Goal: Task Accomplishment & Management: Manage account settings

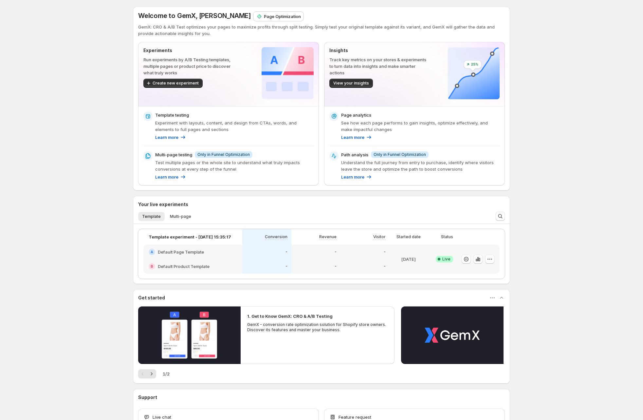
click at [130, 114] on div "Welcome to GemX, [PERSON_NAME] Page Optimization GemX: CRO & A/B Test optimizes…" at bounding box center [321, 233] width 393 height 466
click at [180, 213] on button "Multi-page" at bounding box center [180, 216] width 29 height 9
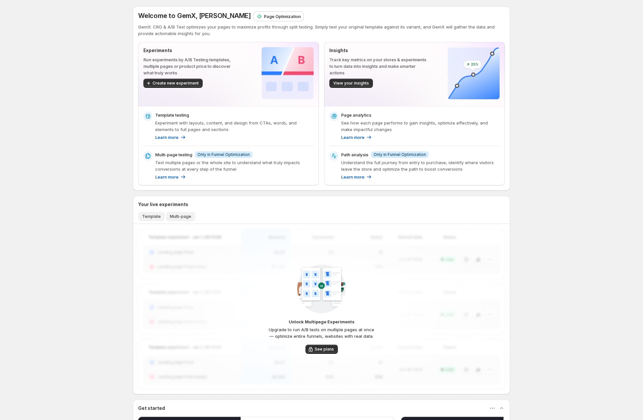
click at [162, 214] on button "Template" at bounding box center [151, 216] width 27 height 9
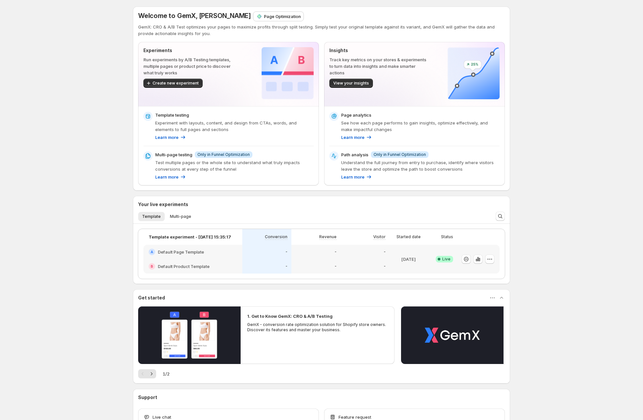
click at [264, 18] on p "Page Optimization" at bounding box center [282, 16] width 37 height 7
click at [184, 218] on button "Multi-page" at bounding box center [180, 216] width 29 height 9
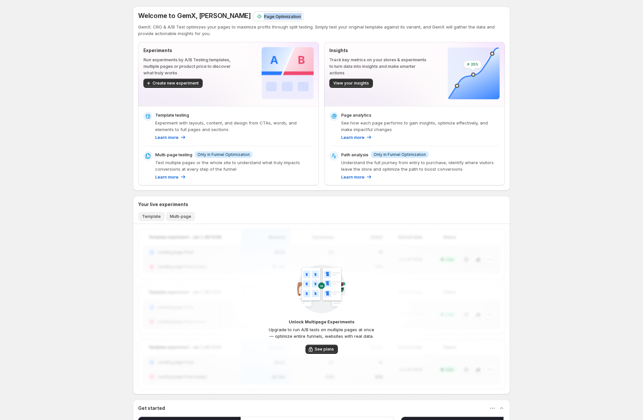
click at [152, 216] on span "Template" at bounding box center [151, 216] width 19 height 5
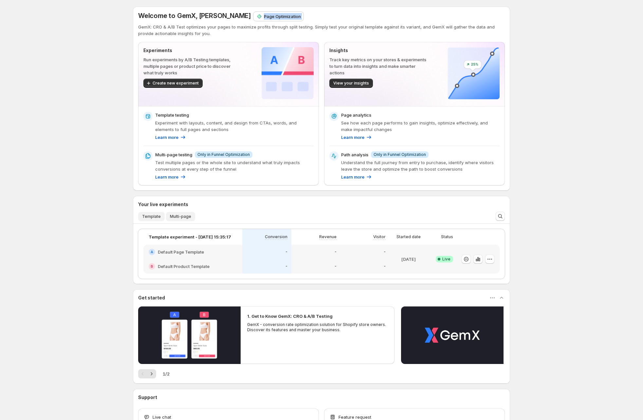
click at [191, 219] on button "Multi-page" at bounding box center [180, 216] width 29 height 9
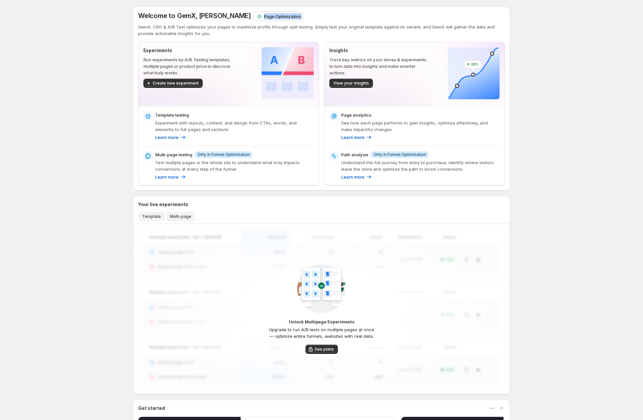
click at [162, 218] on button "Template" at bounding box center [151, 216] width 27 height 9
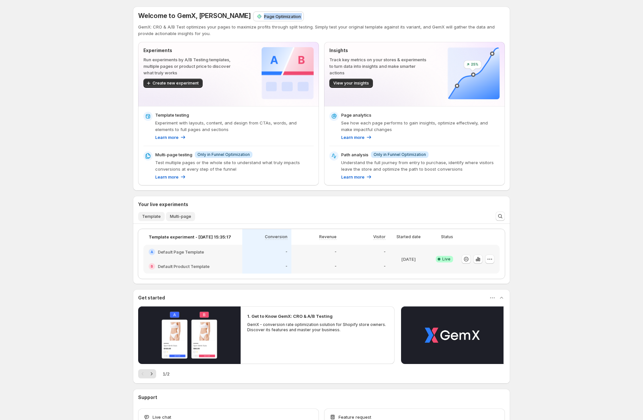
click at [187, 218] on span "Multi-page" at bounding box center [180, 216] width 21 height 5
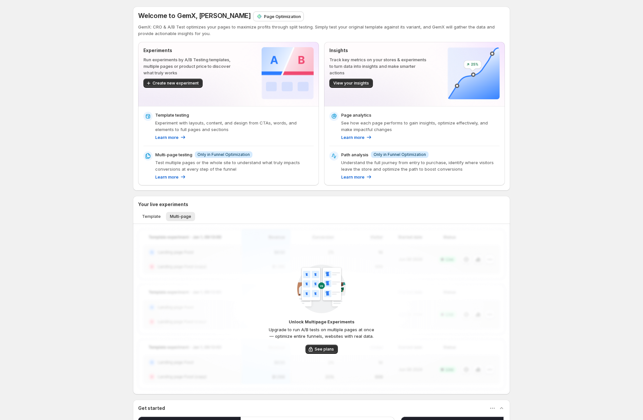
click at [251, 204] on div "Your live experiments" at bounding box center [321, 204] width 367 height 7
click at [328, 348] on span "See plans" at bounding box center [324, 348] width 19 height 5
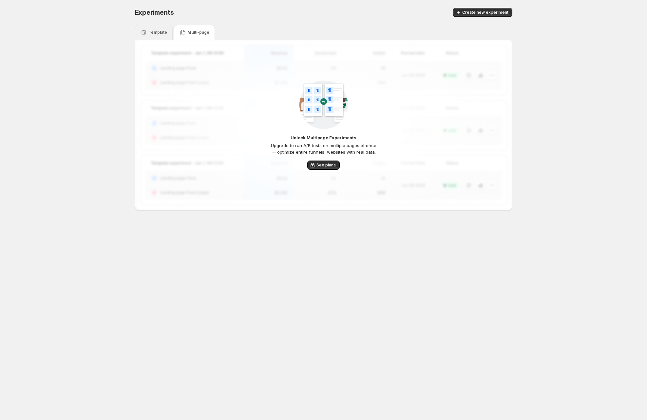
click at [163, 29] on div "Template" at bounding box center [154, 32] width 38 height 15
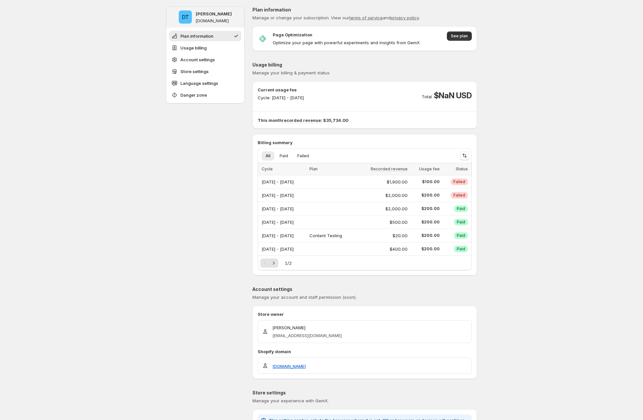
click at [312, 42] on p "Optimize your page with powerful experiments and insights from GemX" at bounding box center [346, 42] width 147 height 7
click at [301, 44] on p "Optimize your page with powerful experiments and insights from GemX" at bounding box center [346, 42] width 147 height 7
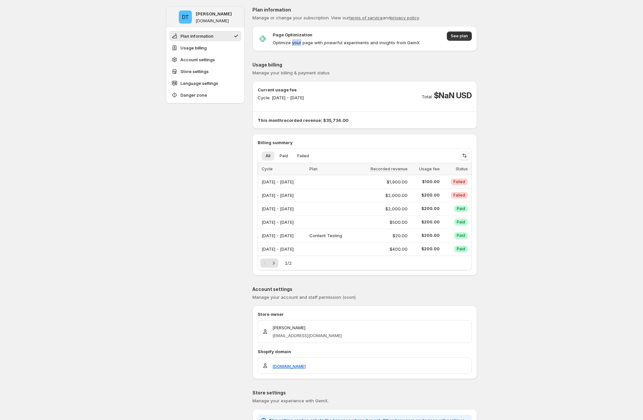
click at [301, 44] on p "Optimize your page with powerful experiments and insights from GemX" at bounding box center [346, 42] width 147 height 7
click at [304, 98] on p "Cycle: [DATE] - [DATE]" at bounding box center [281, 97] width 46 height 7
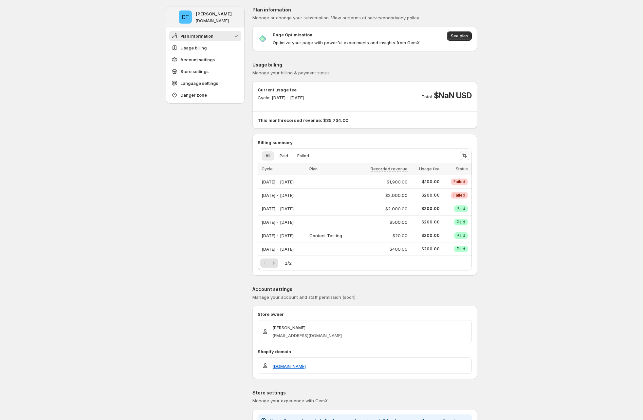
click at [461, 36] on span "See plan" at bounding box center [459, 35] width 17 height 5
